Goal: Find specific page/section: Find specific page/section

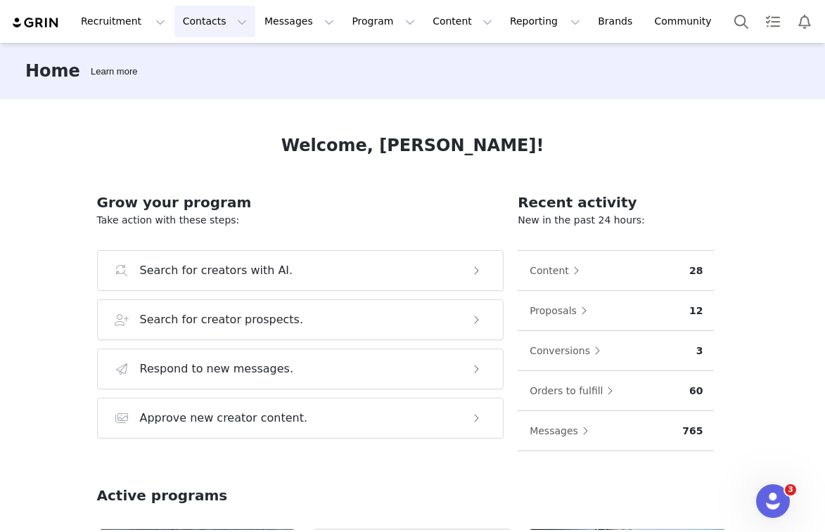
click at [221, 17] on button "Contacts Contacts" at bounding box center [214, 22] width 81 height 32
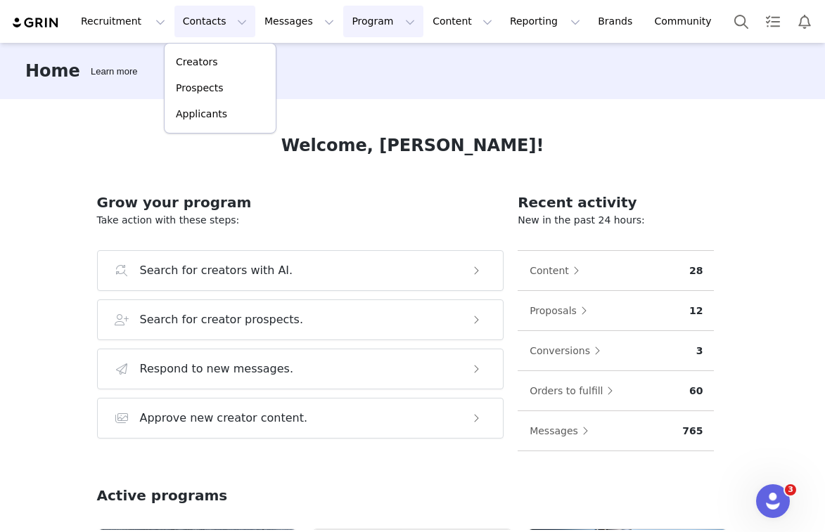
click at [364, 22] on button "Program Program" at bounding box center [383, 22] width 80 height 32
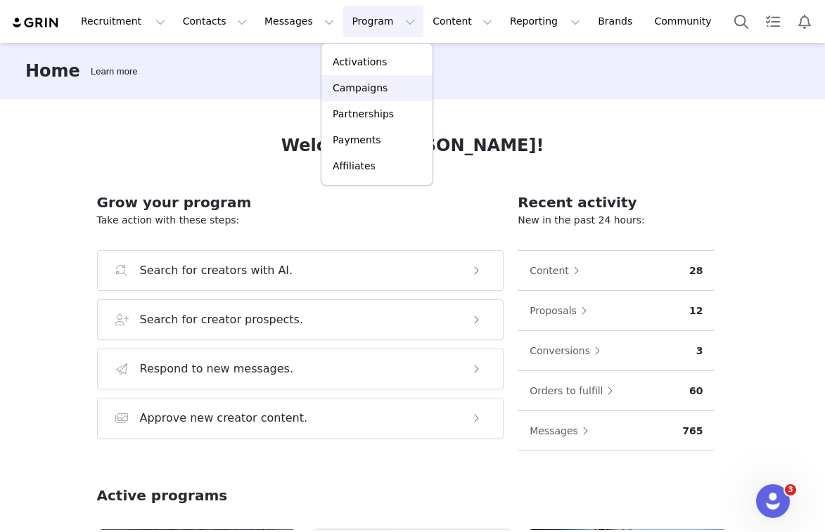
click at [359, 83] on p "Campaigns" at bounding box center [360, 88] width 55 height 15
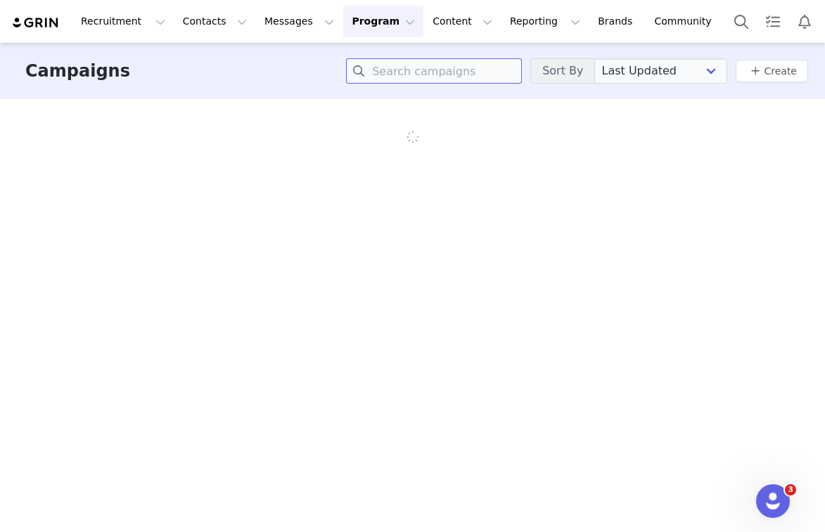
click at [406, 79] on input at bounding box center [434, 70] width 176 height 25
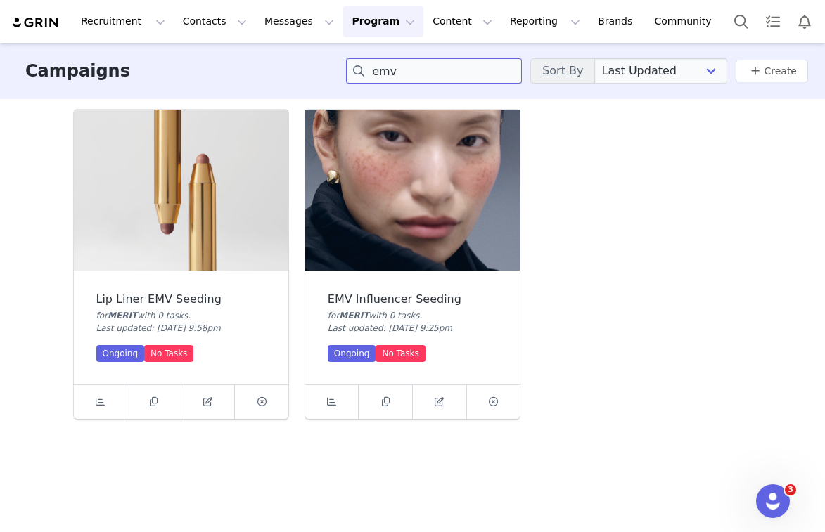
type input "emv"
click at [397, 167] on img at bounding box center [412, 190] width 214 height 161
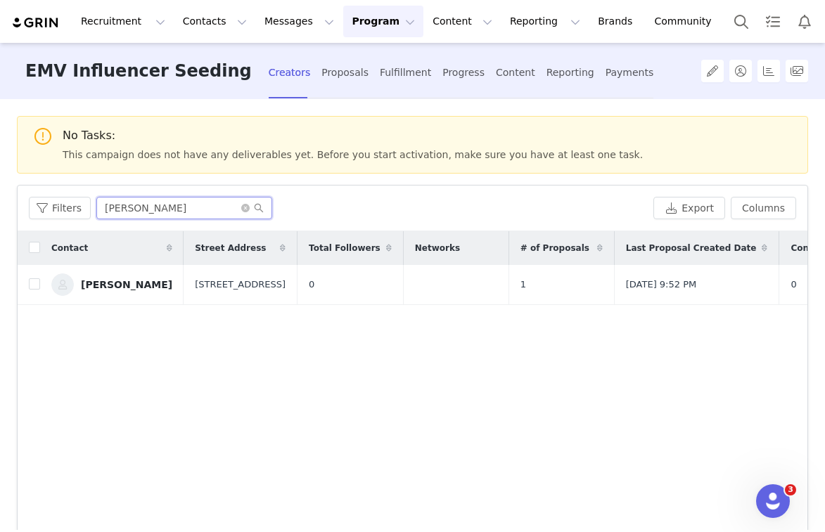
click at [155, 205] on input "[PERSON_NAME]" at bounding box center [184, 208] width 176 height 22
paste input "[PERSON_NAME]"
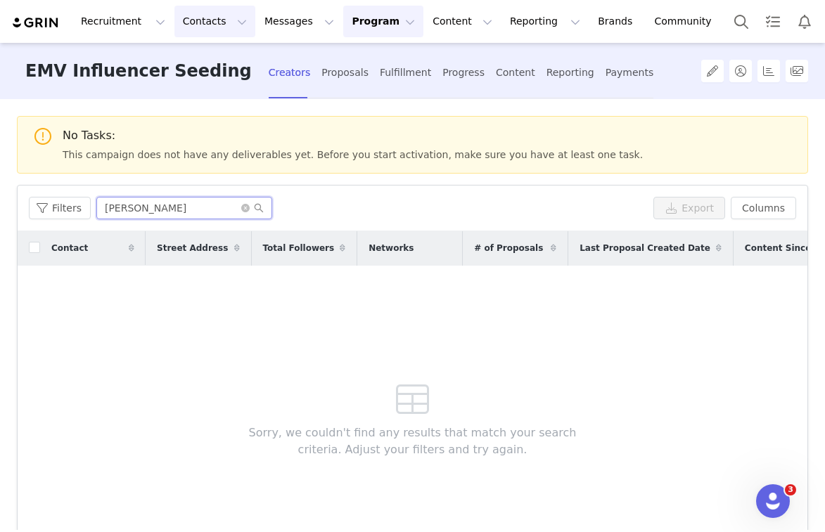
type input "[PERSON_NAME]"
click at [217, 18] on button "Contacts Contacts" at bounding box center [214, 22] width 81 height 32
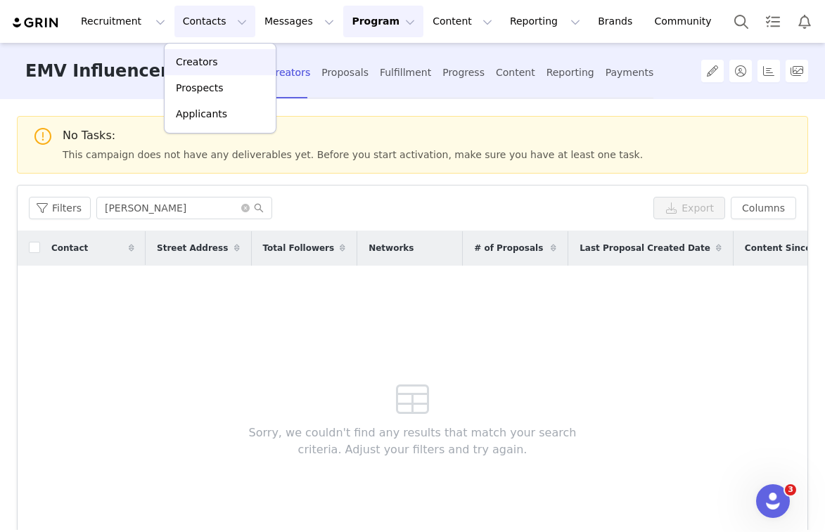
click at [218, 61] on div "Creators" at bounding box center [220, 62] width 94 height 15
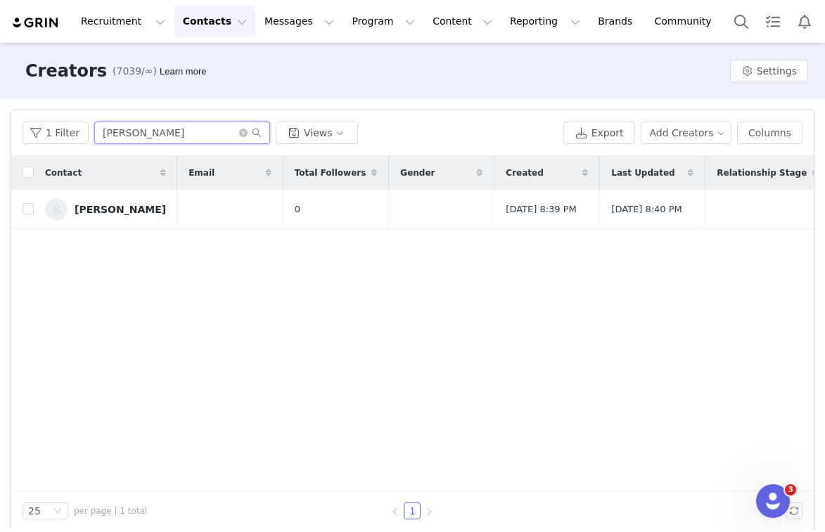
click at [166, 129] on input "[PERSON_NAME]" at bounding box center [182, 133] width 176 height 22
paste input "[PERSON_NAME]"
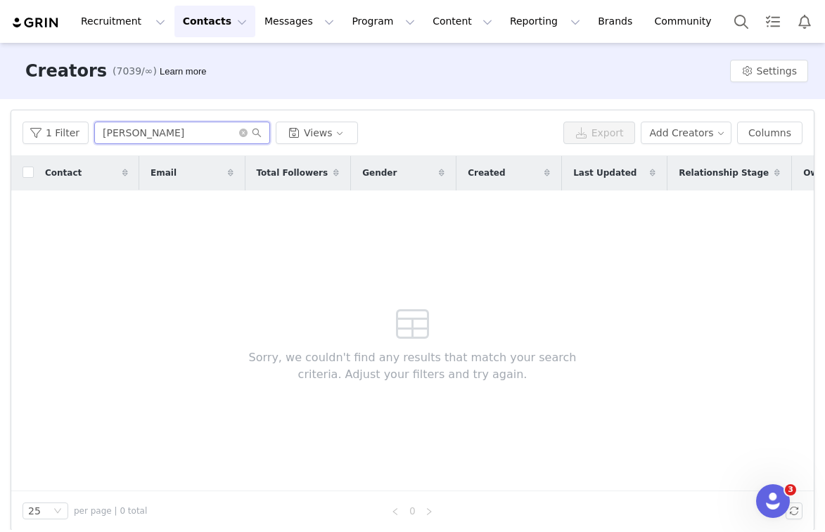
type input "[PERSON_NAME]"
